Goal: Information Seeking & Learning: Learn about a topic

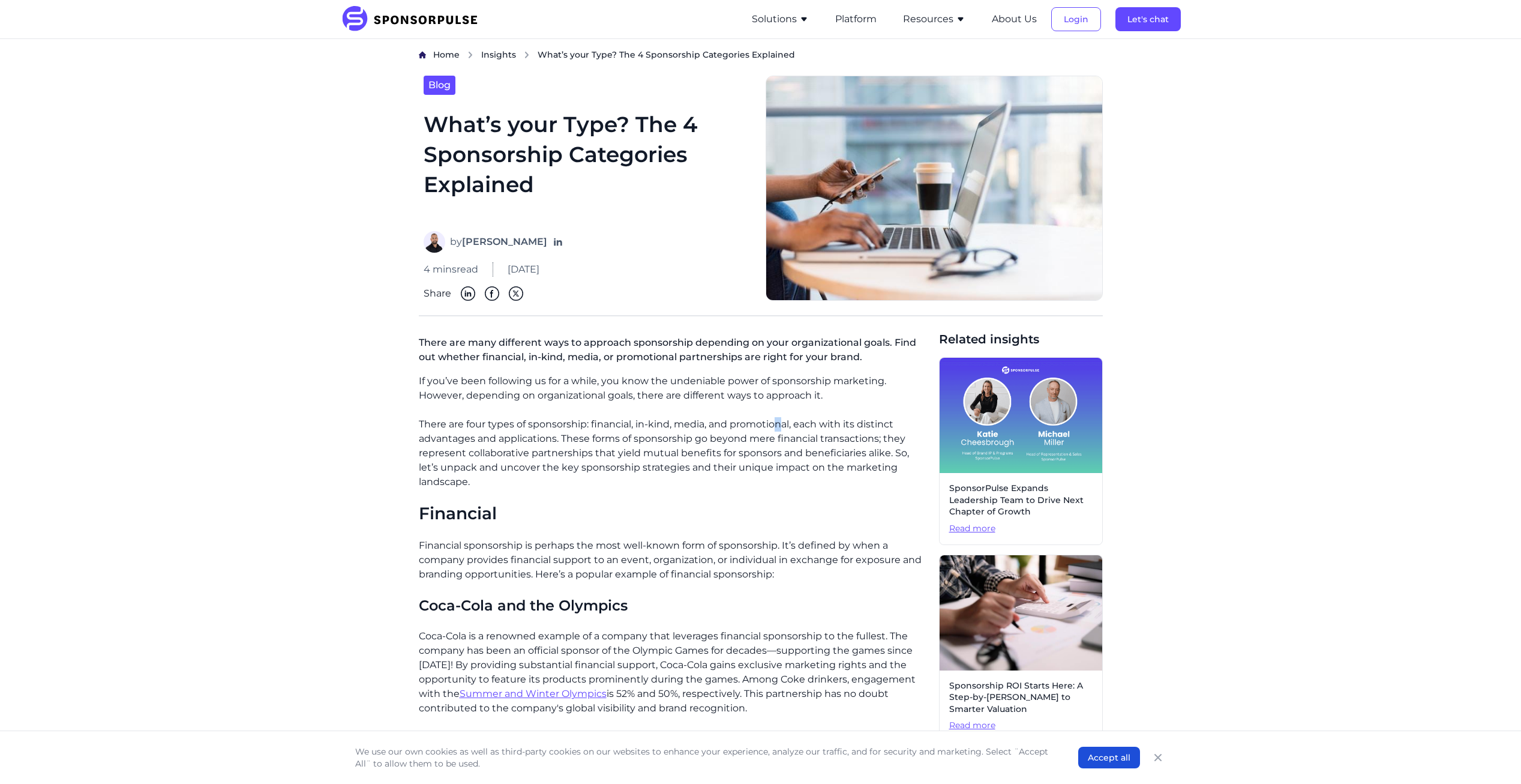
click at [778, 419] on p "There are four types of sponsorship: financial, in-kind, media, and promotional…" at bounding box center [674, 453] width 510 height 72
drag, startPoint x: 778, startPoint y: 419, endPoint x: 669, endPoint y: 404, distance: 110.0
drag, startPoint x: 418, startPoint y: 503, endPoint x: 502, endPoint y: 508, distance: 84.1
click at [502, 508] on h2 "Financial" at bounding box center [674, 513] width 510 height 20
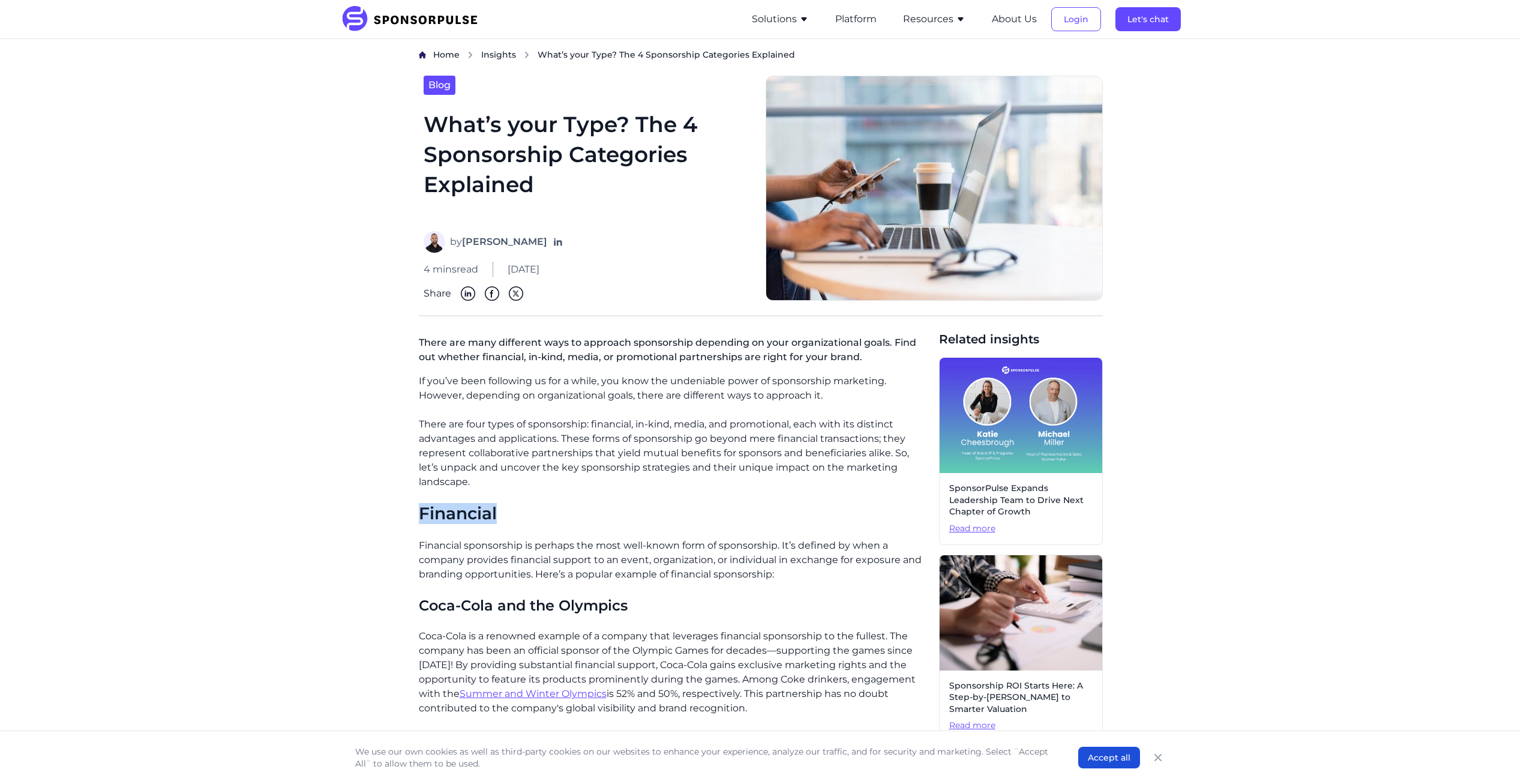
drag, startPoint x: 502, startPoint y: 508, endPoint x: 622, endPoint y: 514, distance: 120.1
drag, startPoint x: 424, startPoint y: 594, endPoint x: 659, endPoint y: 607, distance: 235.4
drag, startPoint x: 659, startPoint y: 607, endPoint x: 644, endPoint y: 594, distance: 19.8
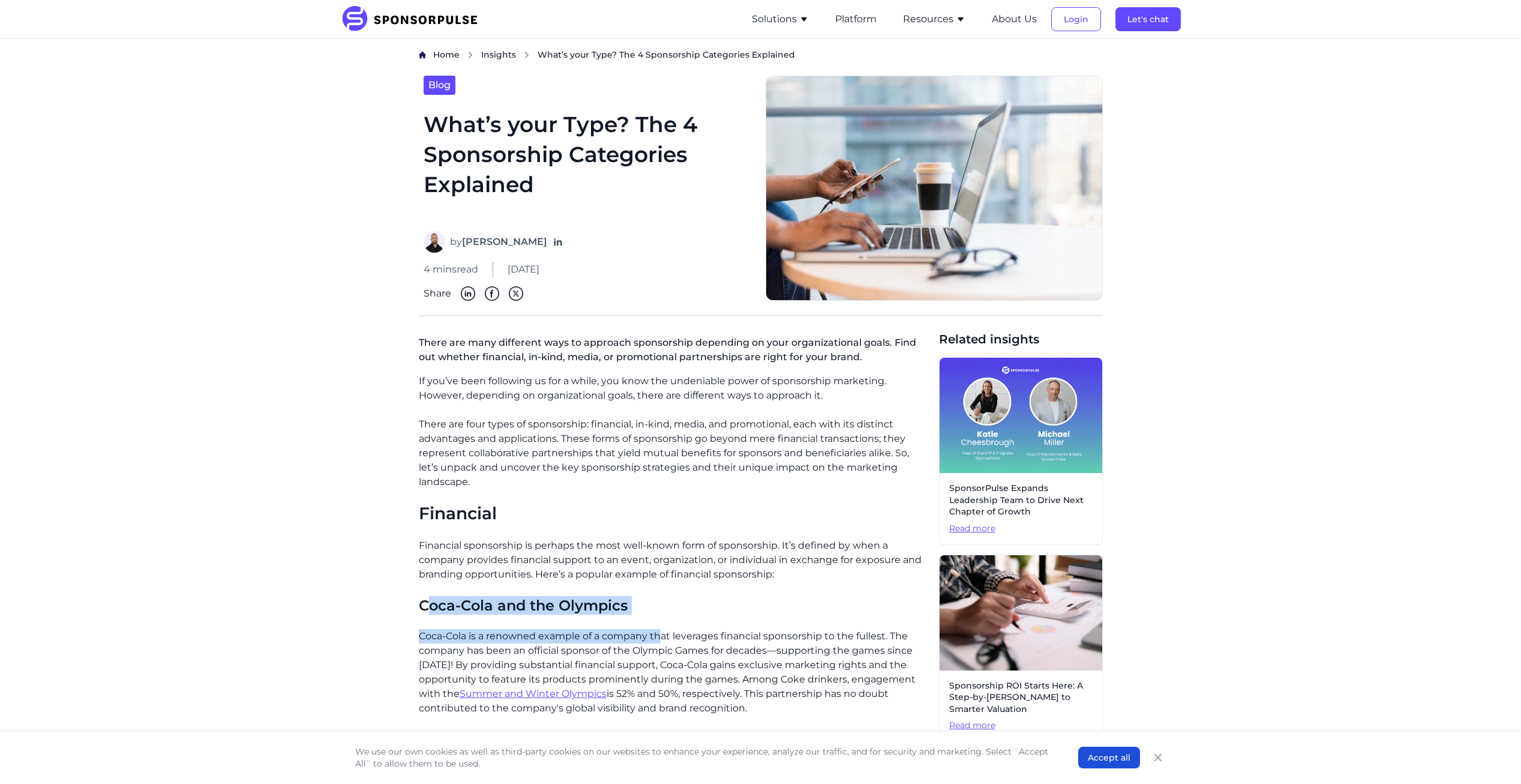
click at [644, 595] on h3 "Coca-Cola and the Olympics" at bounding box center [674, 605] width 510 height 18
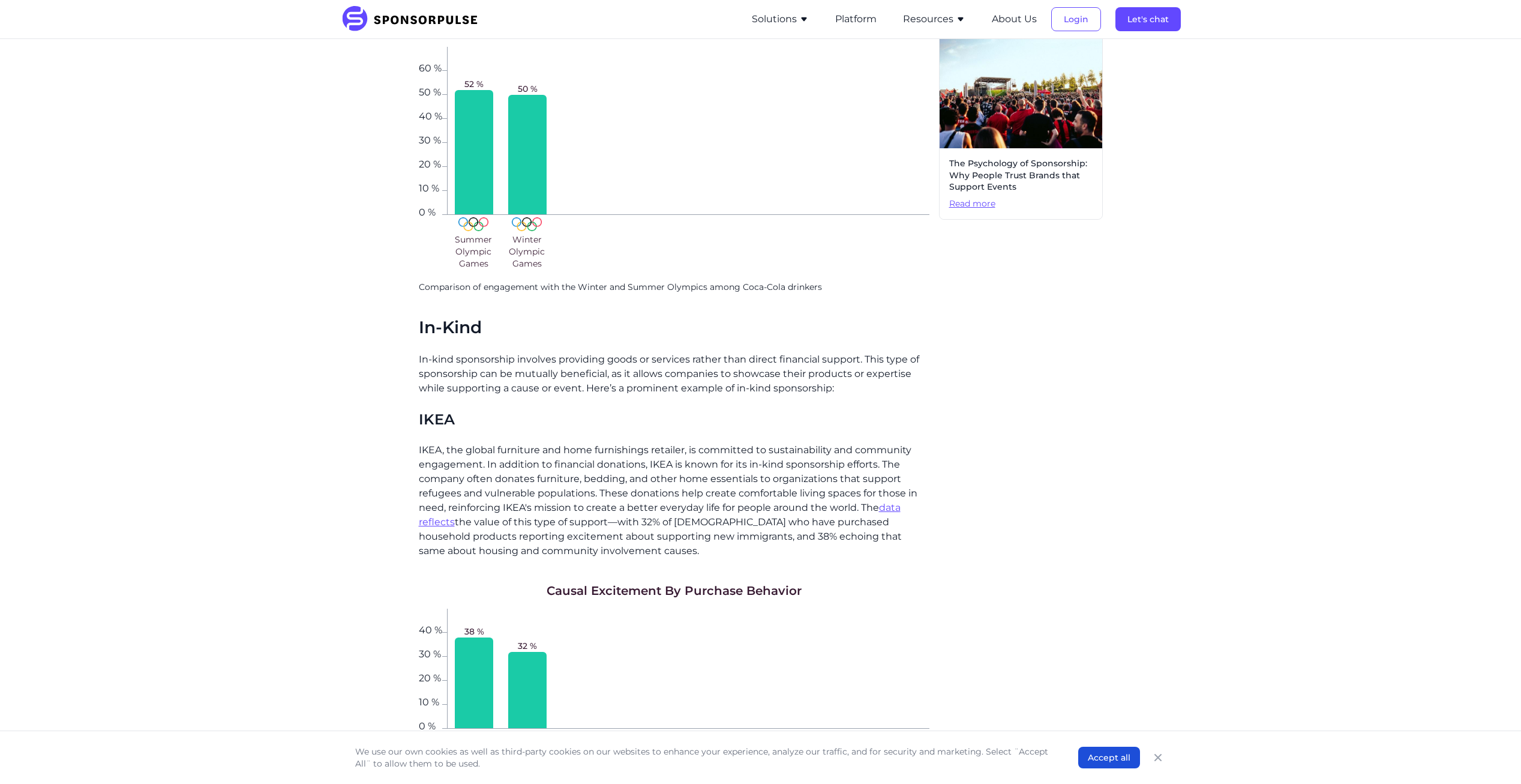
scroll to position [720, 0]
drag, startPoint x: 420, startPoint y: 312, endPoint x: 495, endPoint y: 317, distance: 75.2
click at [495, 317] on div "Home Insights What’s your Type? The 4 Sponsorship Categories Explained Blog Wha…" at bounding box center [761, 753] width 821 height 2848
drag, startPoint x: 495, startPoint y: 317, endPoint x: 533, endPoint y: 398, distance: 89.5
click at [533, 409] on h3 "IKEA" at bounding box center [674, 418] width 510 height 18
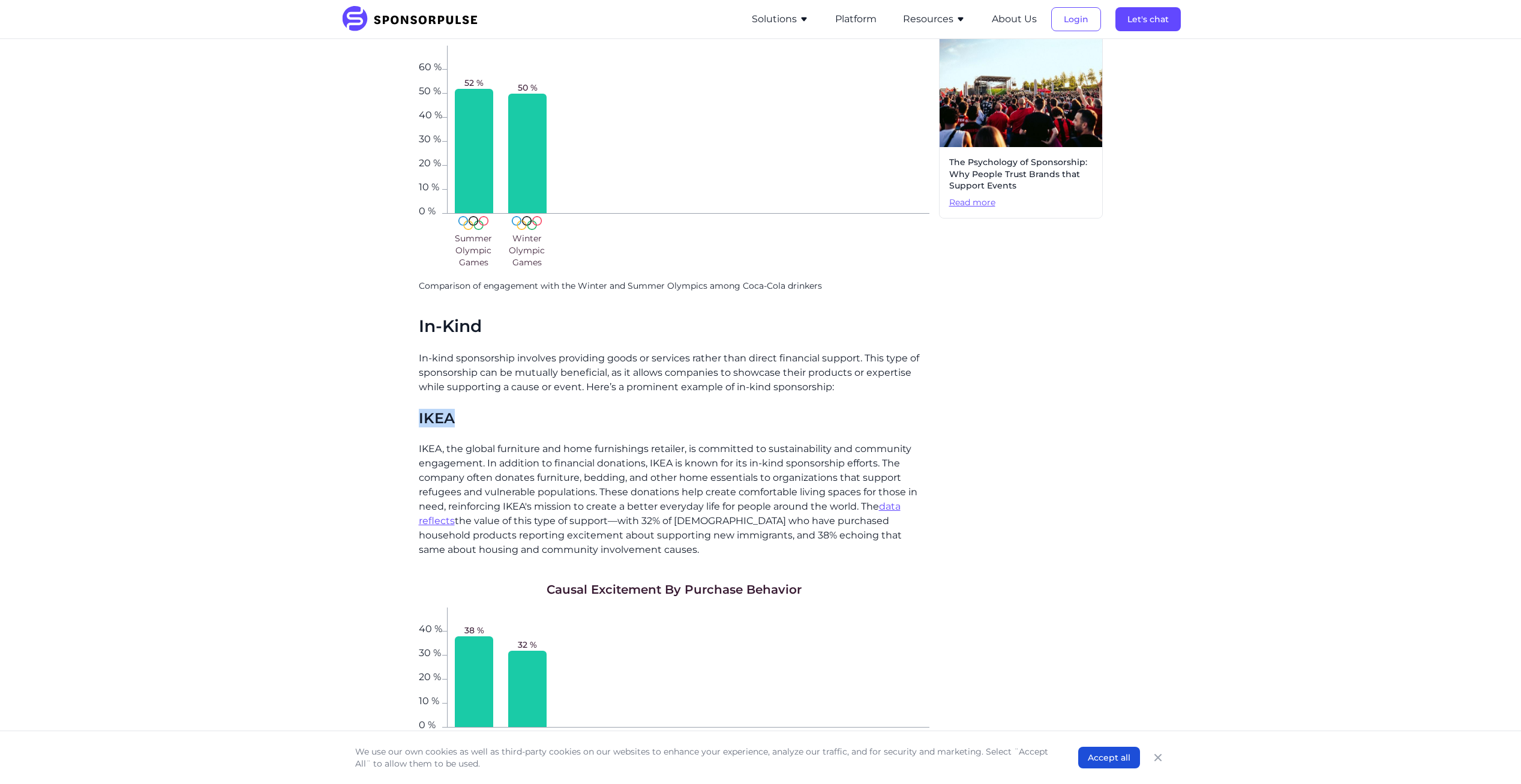
drag, startPoint x: 418, startPoint y: 402, endPoint x: 495, endPoint y: 411, distance: 77.5
click at [495, 411] on div "Home Insights What’s your Type? The 4 Sponsorship Categories Explained Blog Wha…" at bounding box center [761, 753] width 821 height 2848
drag, startPoint x: 495, startPoint y: 411, endPoint x: 488, endPoint y: 438, distance: 27.9
click at [488, 442] on p "IKEA, the global furniture and home furnishings retailer, is committed to susta…" at bounding box center [674, 499] width 510 height 116
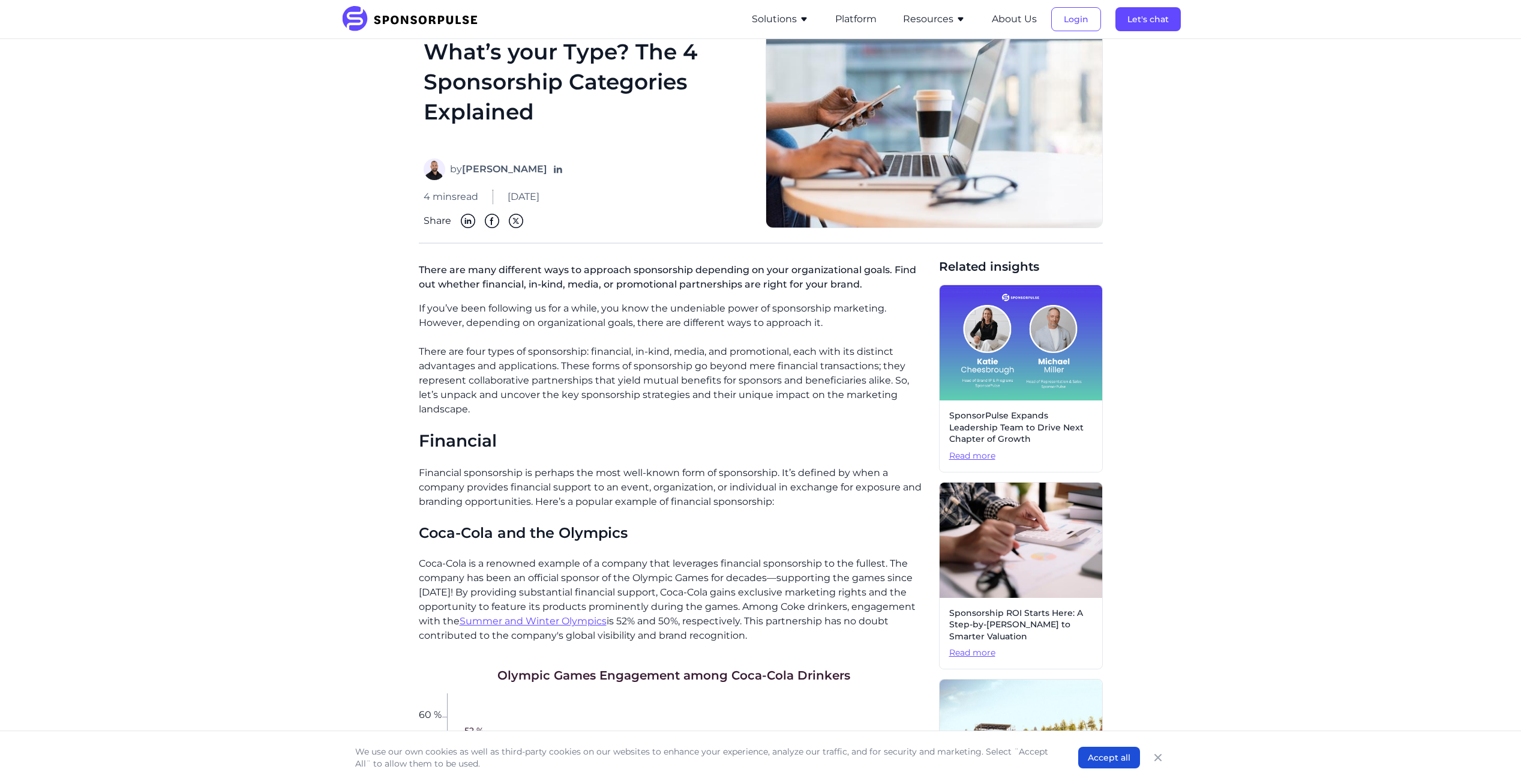
scroll to position [0, 0]
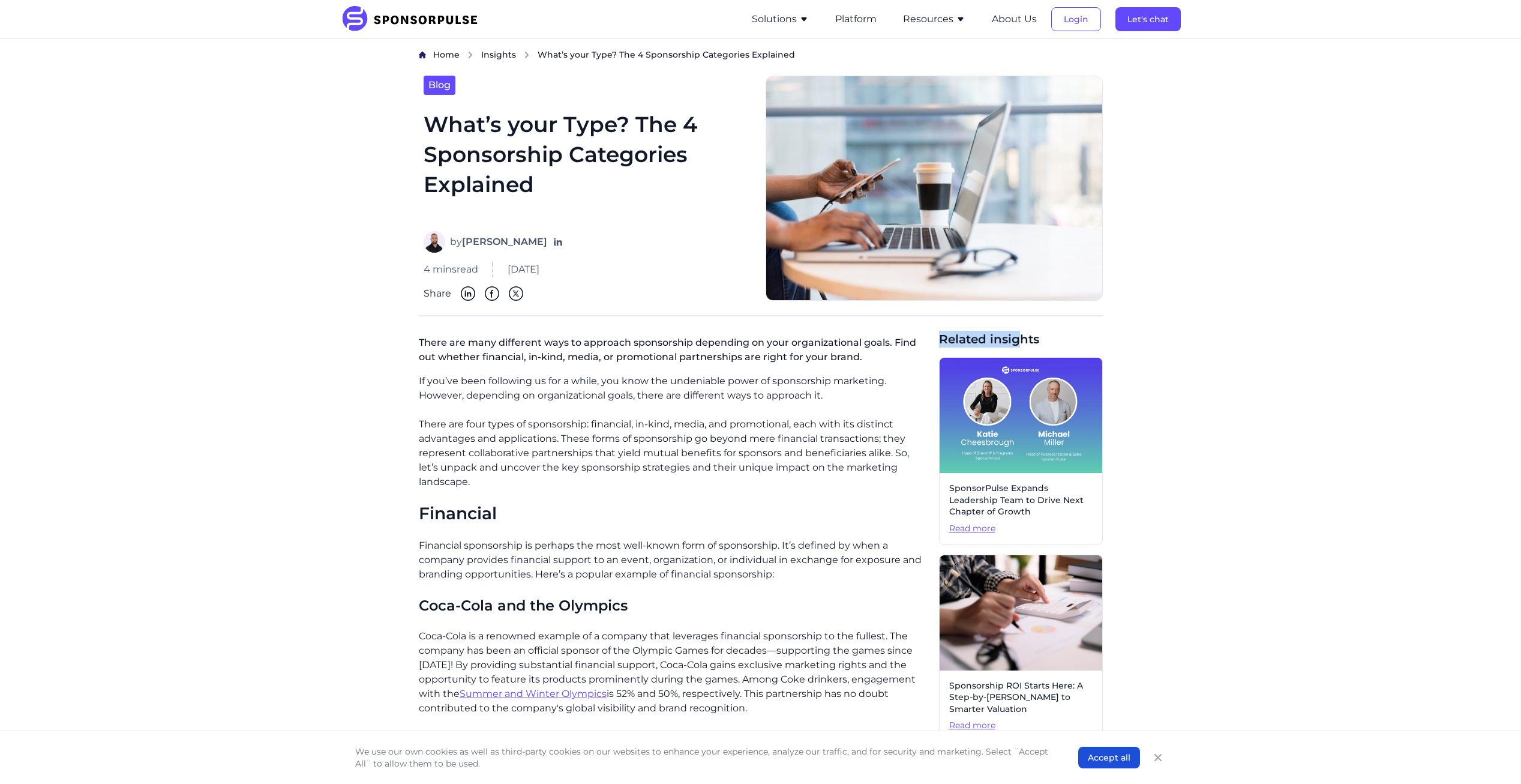
drag, startPoint x: 939, startPoint y: 341, endPoint x: 1020, endPoint y: 344, distance: 81.1
click at [1020, 344] on span "Related insights" at bounding box center [1021, 339] width 164 height 17
